Goal: Navigation & Orientation: Find specific page/section

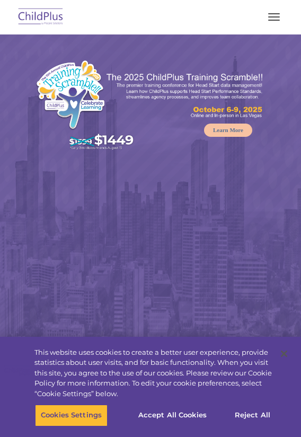
select select "MEDIUM"
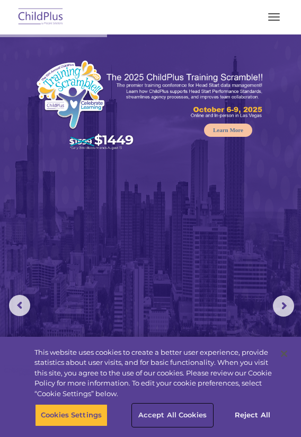
click at [151, 413] on button "Accept All Cookies" at bounding box center [173, 415] width 80 height 22
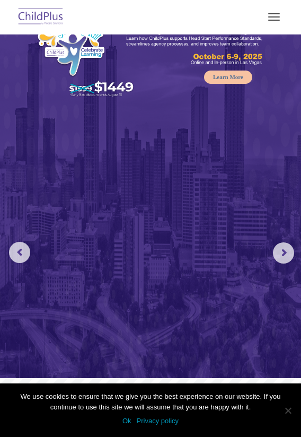
click at [281, 10] on button "button" at bounding box center [274, 16] width 22 height 17
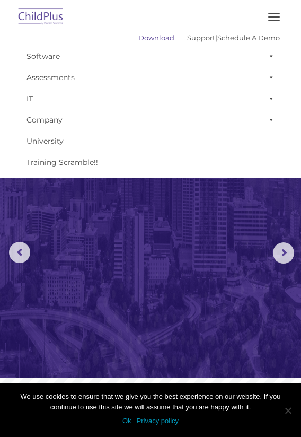
click at [148, 40] on link "Download" at bounding box center [156, 37] width 36 height 8
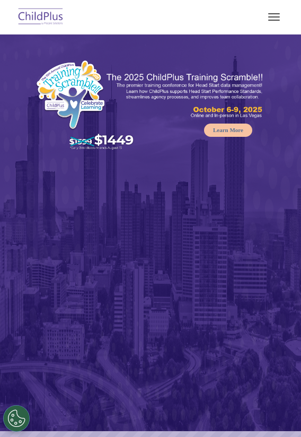
select select "MEDIUM"
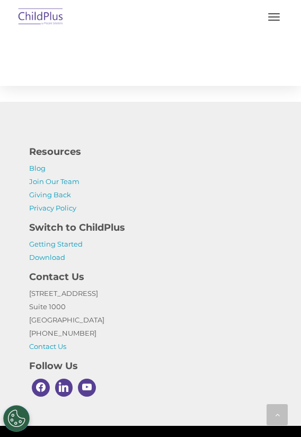
scroll to position [2335, 0]
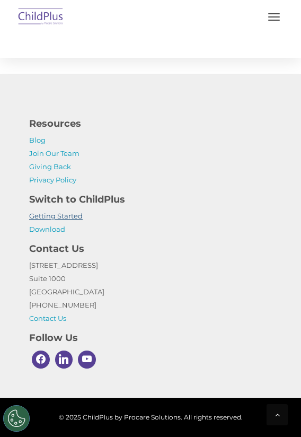
click at [68, 215] on link "Getting Started" at bounding box center [56, 215] width 54 height 8
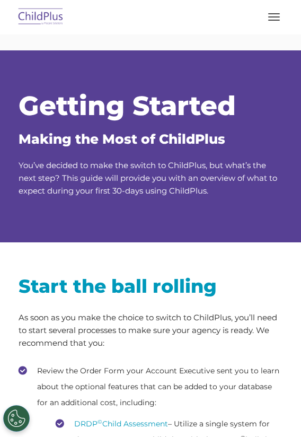
click at [31, 16] on img at bounding box center [41, 17] width 50 height 25
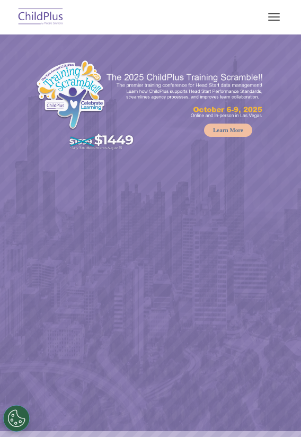
select select "MEDIUM"
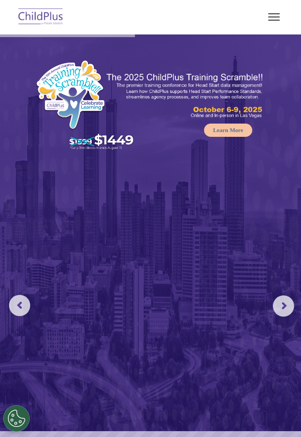
click at [284, 11] on button "button" at bounding box center [274, 16] width 22 height 17
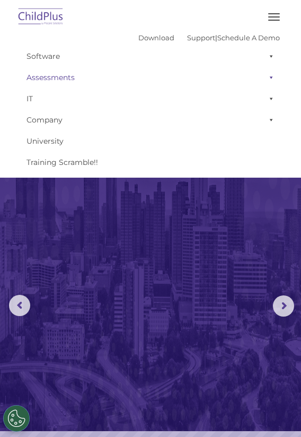
click at [272, 78] on span at bounding box center [269, 77] width 11 height 21
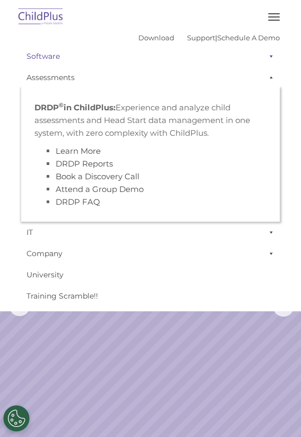
click at [269, 54] on span at bounding box center [269, 56] width 11 height 21
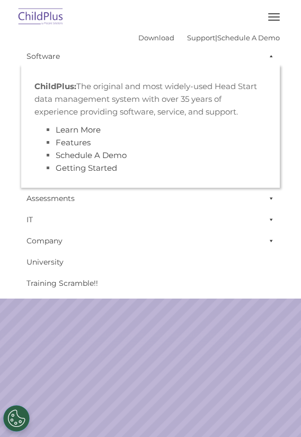
scroll to position [90, 0]
